Goal: Navigation & Orientation: Find specific page/section

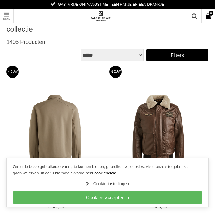
scroll to position [64, 0]
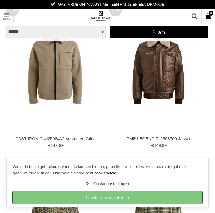
click at [82, 195] on link "Cookies accepteren" at bounding box center [107, 197] width 189 height 12
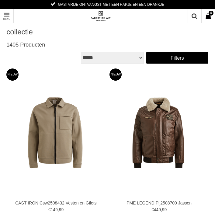
click at [7, 18] on link "Toon menu" at bounding box center [7, 16] width 14 height 14
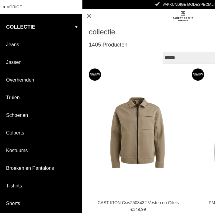
click at [8, 7] on link "Vorige" at bounding box center [41, 7] width 82 height 14
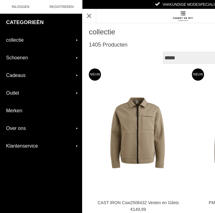
click at [15, 112] on link "Merken" at bounding box center [41, 110] width 82 height 17
